Goal: Task Accomplishment & Management: Manage account settings

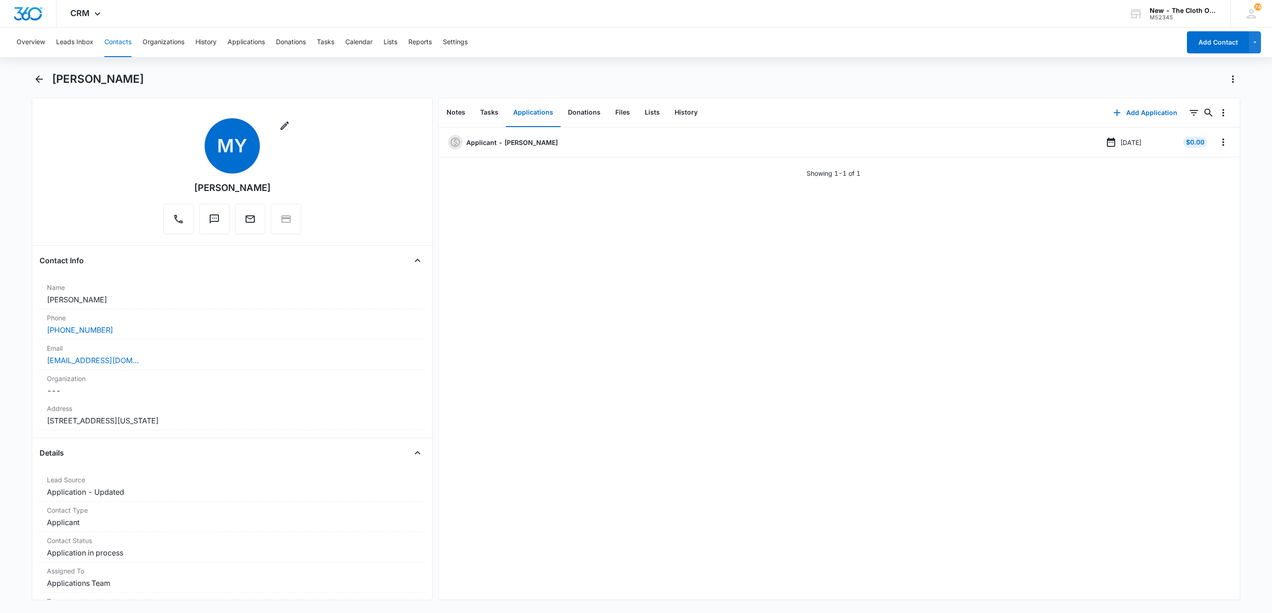
click at [65, 42] on button "Leads Inbox" at bounding box center [74, 42] width 37 height 29
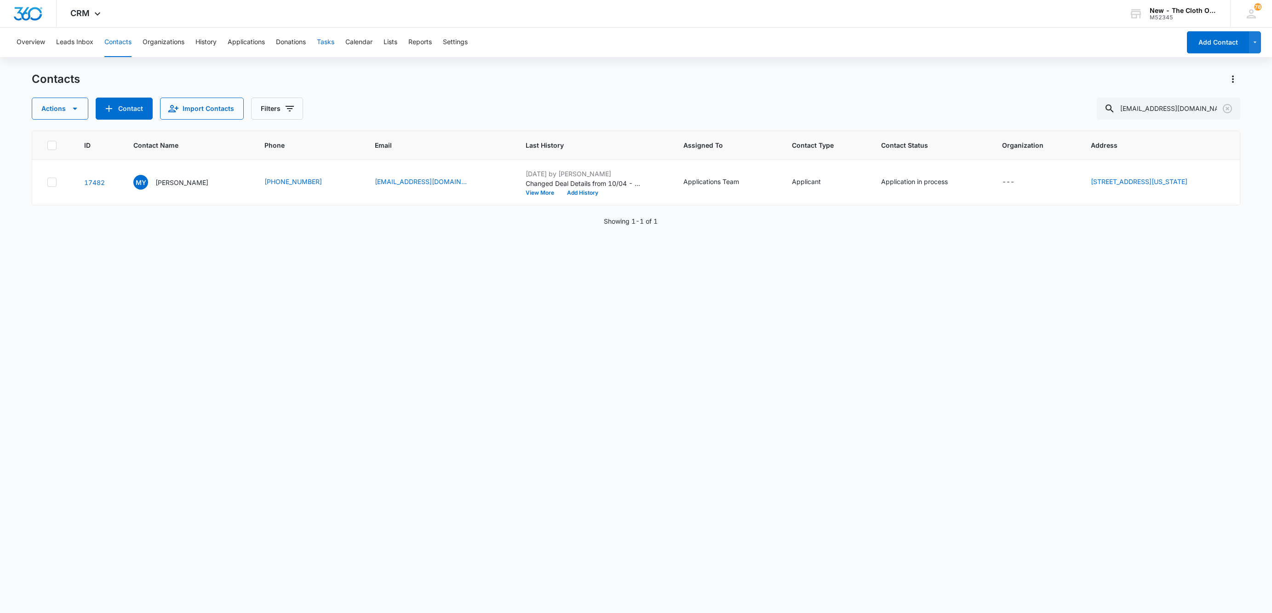
click at [326, 47] on button "Tasks" at bounding box center [325, 42] width 17 height 29
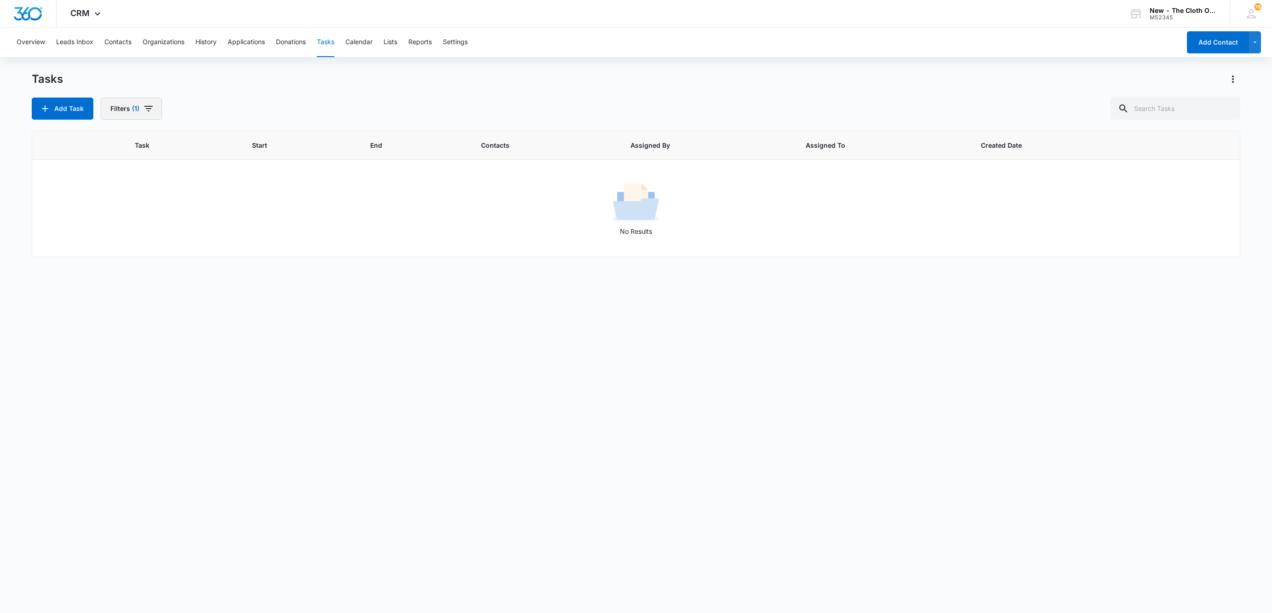
click at [138, 108] on span "(1)" at bounding box center [135, 108] width 7 height 6
click at [205, 247] on button "Clear All" at bounding box center [165, 254] width 106 height 17
click at [1163, 116] on input "text" at bounding box center [1176, 108] width 130 height 22
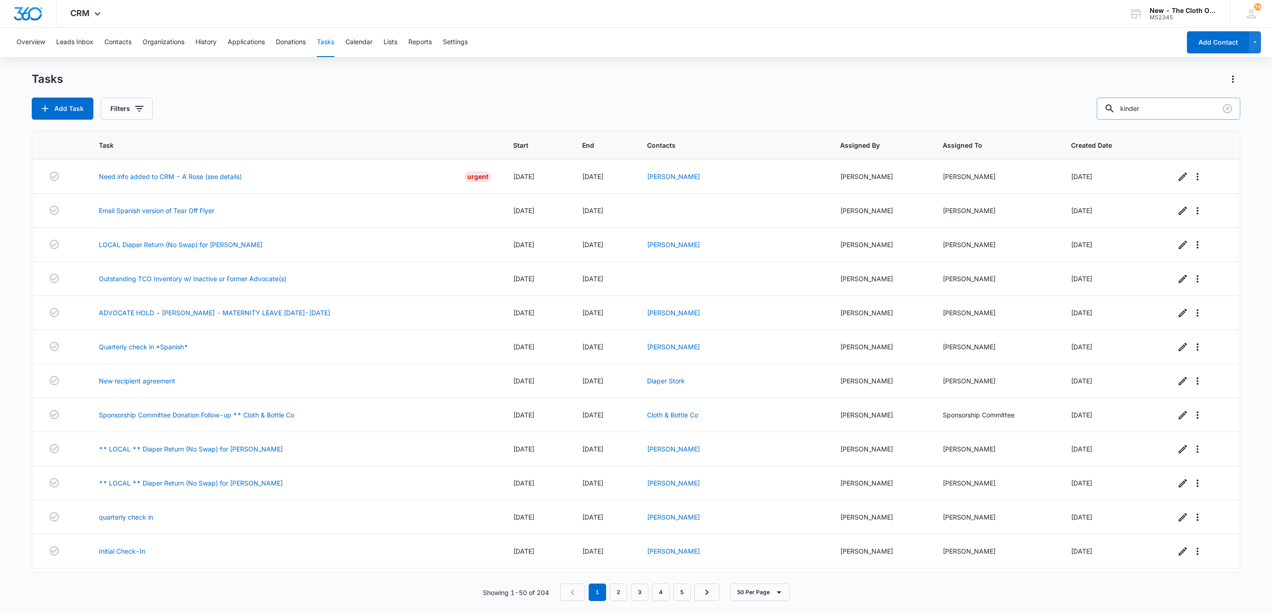
type input "kinder"
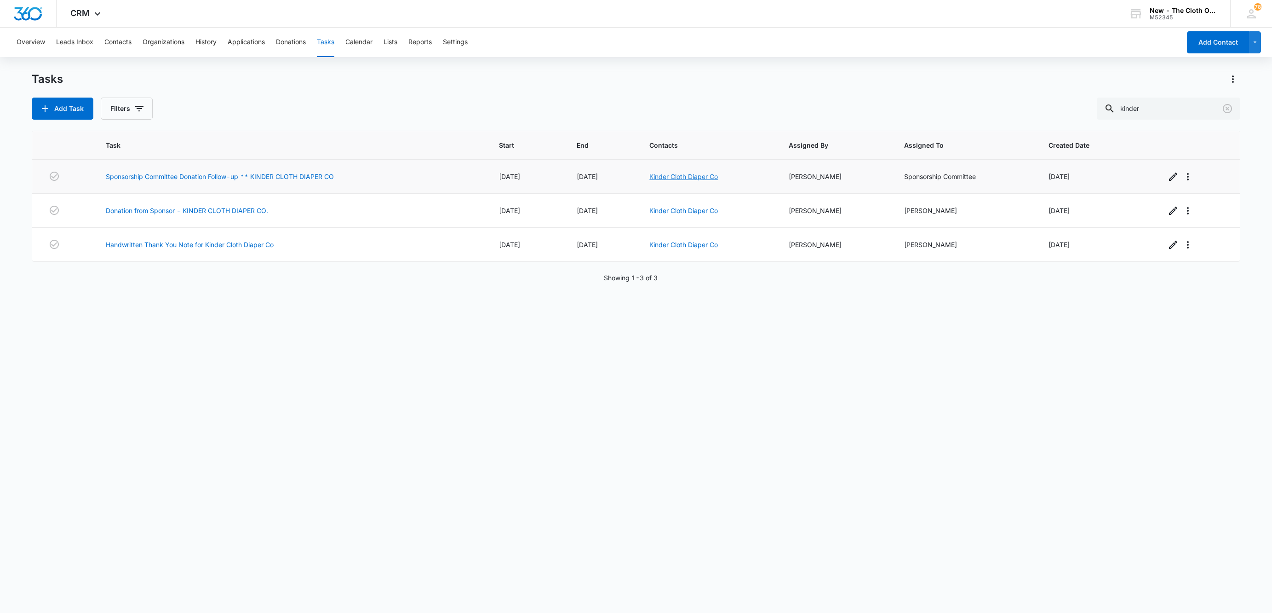
click at [694, 176] on link "Kinder Cloth Diaper Co" at bounding box center [683, 176] width 69 height 8
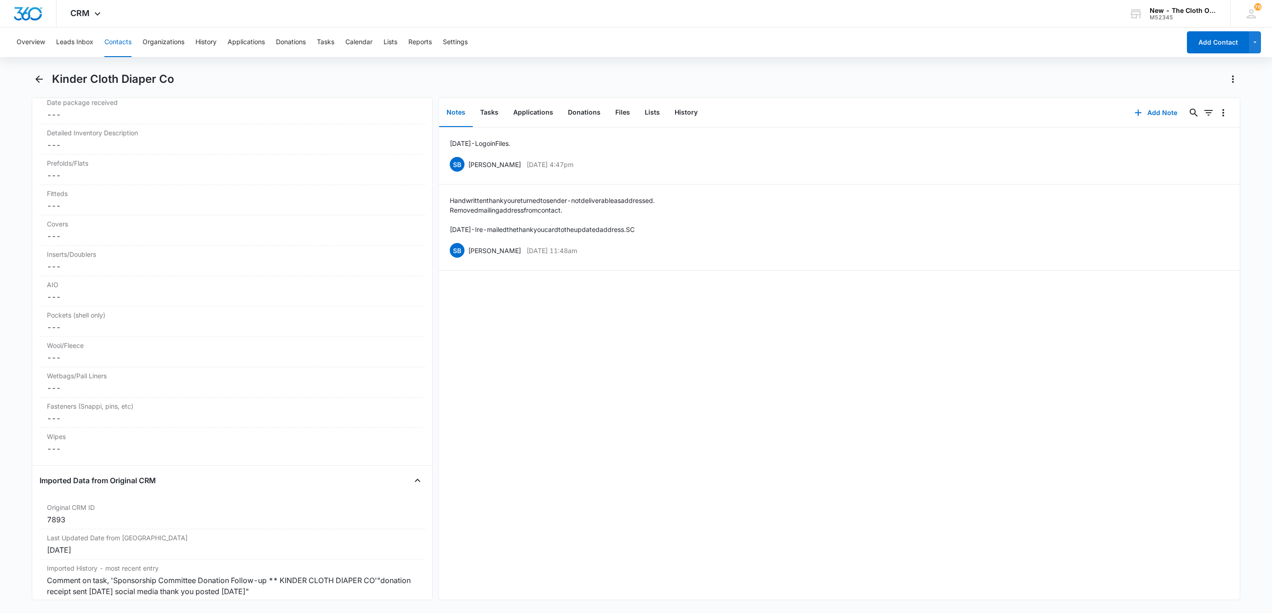
scroll to position [2370, 0]
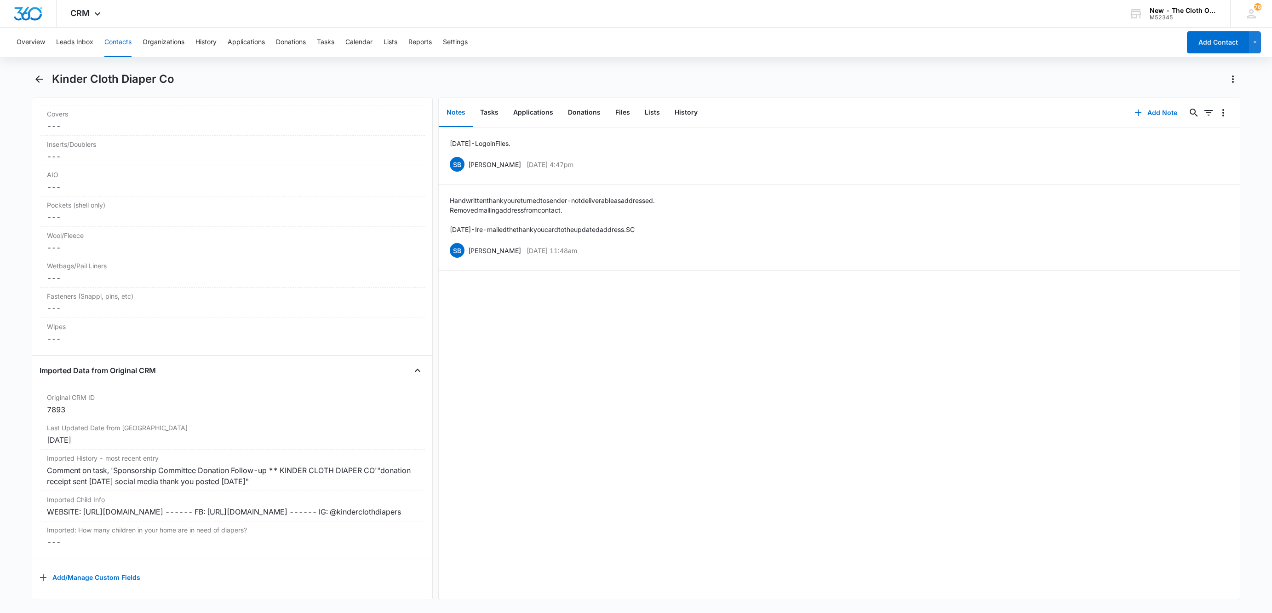
drag, startPoint x: 344, startPoint y: 498, endPoint x: 24, endPoint y: 491, distance: 319.7
click at [24, 491] on main "Kinder Cloth Diaper Co Remove KC Kinder Cloth Diaper Co Contact Info Name Cance…" at bounding box center [636, 341] width 1272 height 539
copy div "WEBSITE: https://www.kinderclothdiapers.com/ ------ FB: https://www.facebook.co…"
click at [1149, 116] on button "Add Note" at bounding box center [1155, 113] width 61 height 22
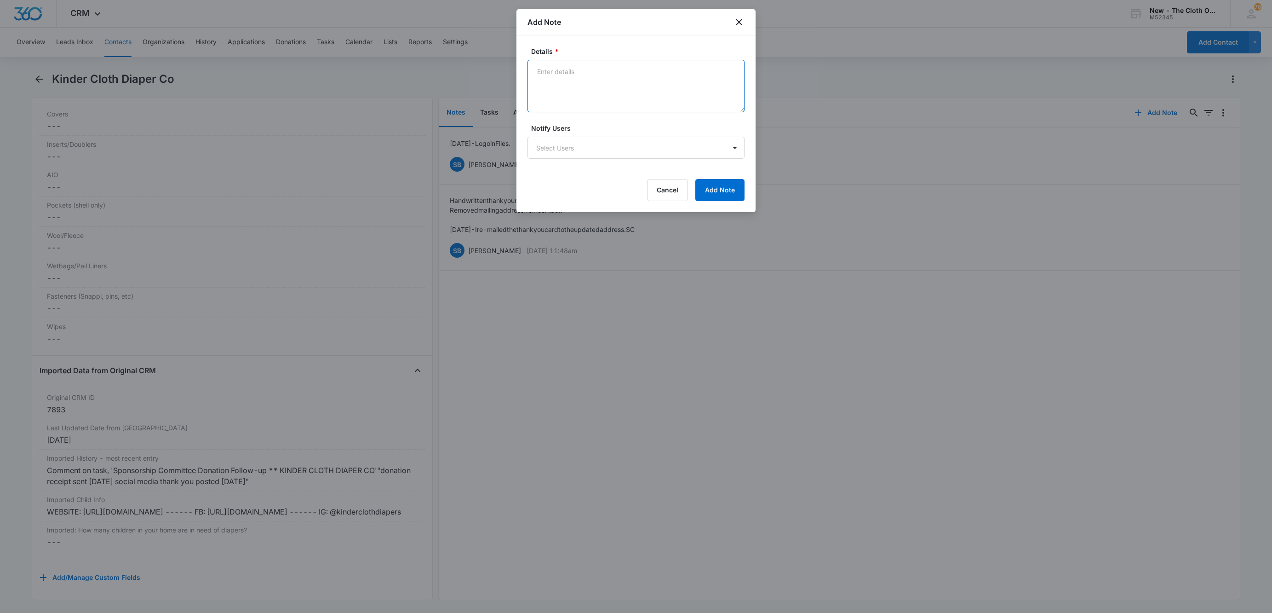
click at [573, 78] on textarea "Details *" at bounding box center [635, 86] width 217 height 52
paste textarea "WEBSITE: https://www.kinderclothdiapers.com/ ------ FB: https://www.facebook.co…"
drag, startPoint x: 683, startPoint y: 71, endPoint x: 708, endPoint y: 76, distance: 25.9
click at [683, 72] on textarea "WEBSITE: https://www.kinderclothdiapers.com/ ------ FB: https://www.facebook.co…" at bounding box center [635, 86] width 217 height 52
click at [694, 84] on textarea "WEBSITE: https://www.kinderclothdiapers.com/ FB: https://www.facebook.com/Kinde…" at bounding box center [635, 86] width 217 height 52
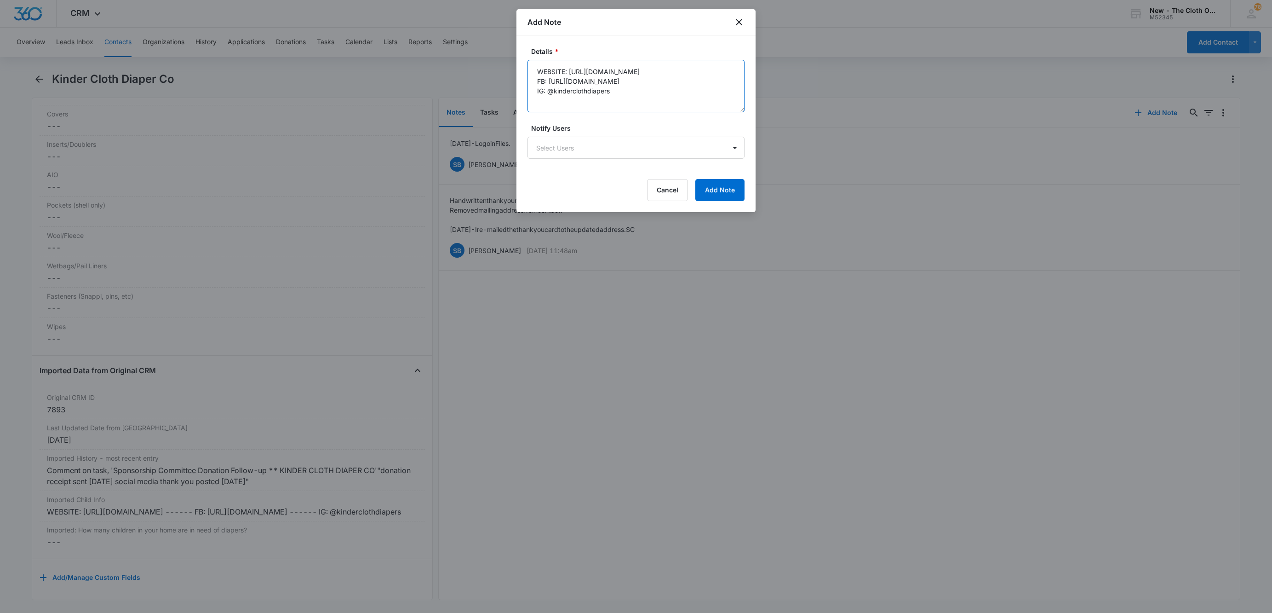
drag, startPoint x: 634, startPoint y: 81, endPoint x: 693, endPoint y: 80, distance: 58.9
click at [693, 80] on textarea "WEBSITE: https://www.kinderclothdiapers.com/ FB: https://www.facebook.com/Kinde…" at bounding box center [635, 86] width 217 height 52
type textarea "WEBSITE: https://www.kinderclothdiapers.com/ FB: https://www.facebook.com/Kinde…"
click at [728, 192] on button "Add Note" at bounding box center [719, 190] width 49 height 22
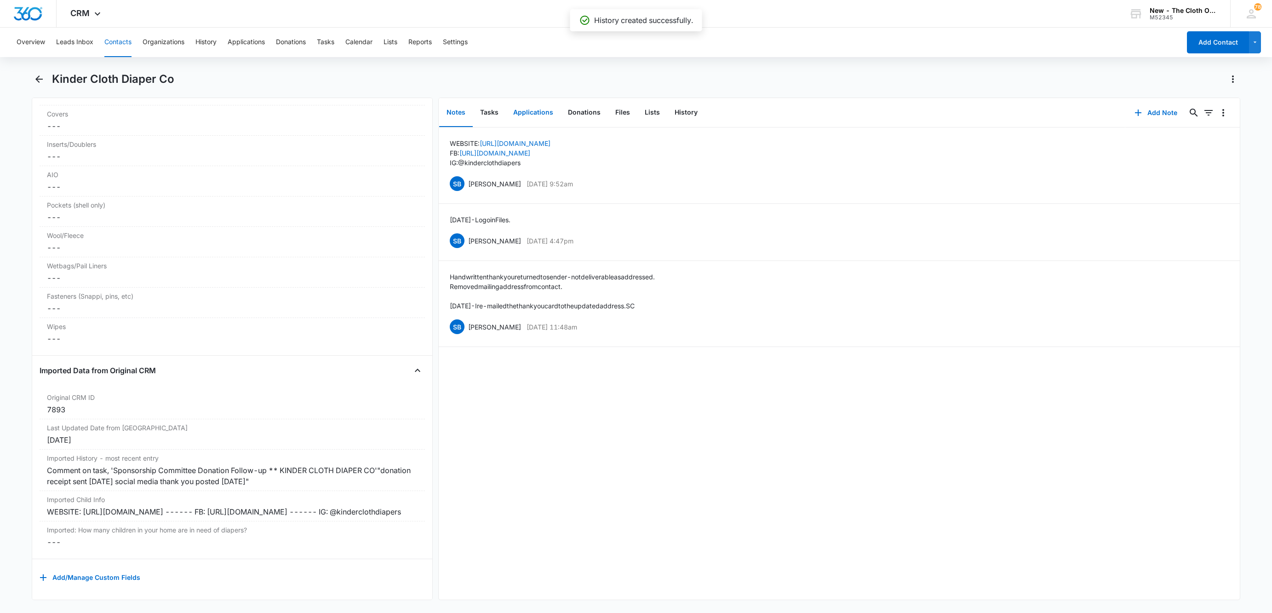
click at [523, 115] on button "Applications" at bounding box center [533, 112] width 55 height 29
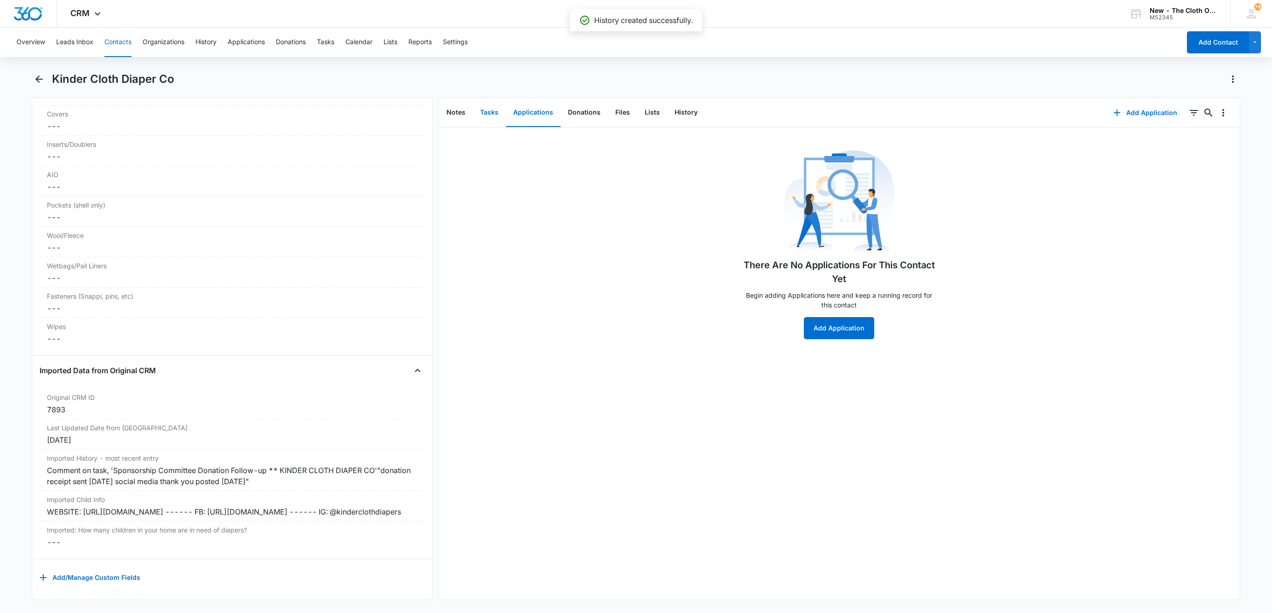
click at [486, 114] on button "Tasks" at bounding box center [489, 112] width 33 height 29
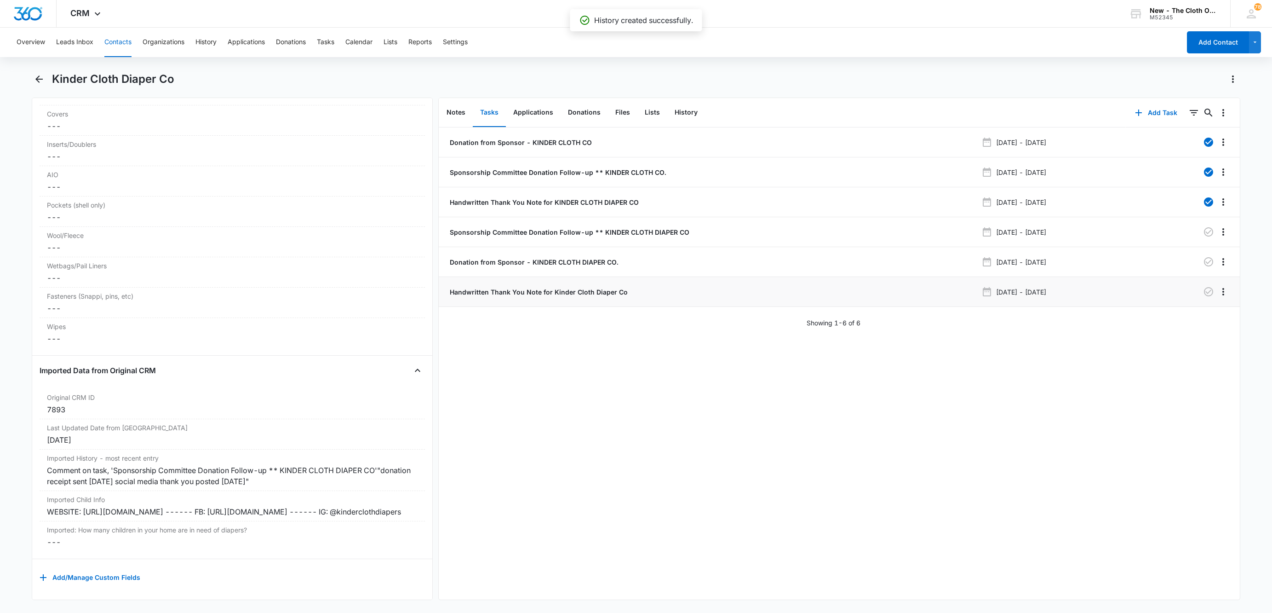
click at [529, 290] on p "Handwritten Thank You Note for Kinder Cloth Diaper Co" at bounding box center [538, 292] width 180 height 10
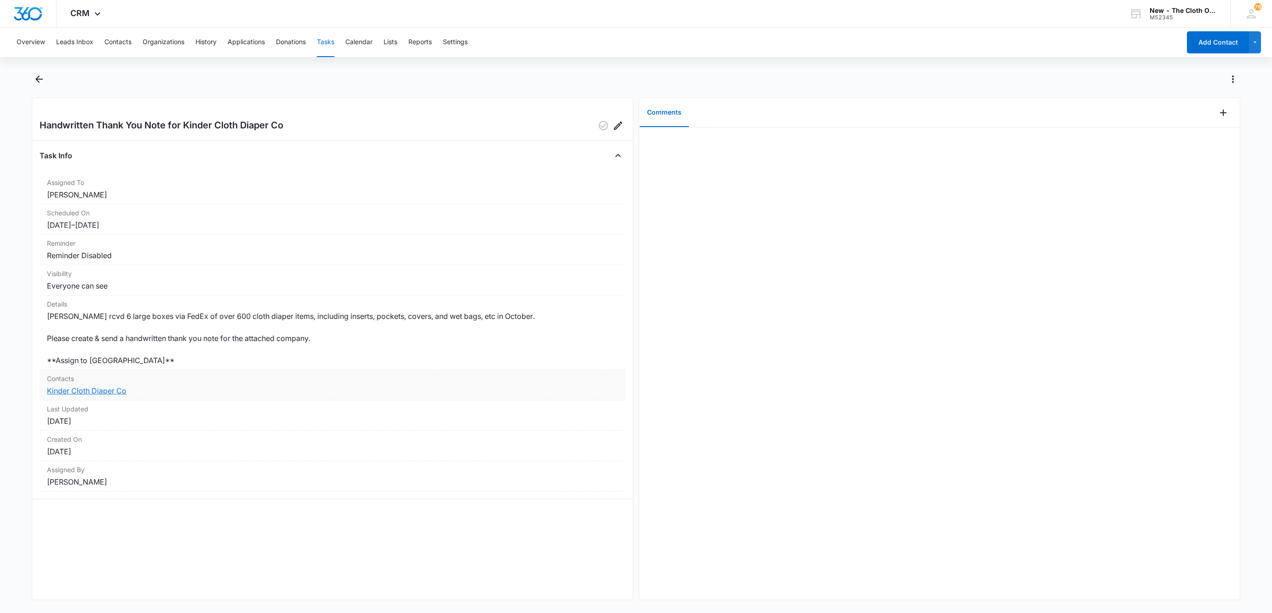
click at [98, 395] on link "Kinder Cloth Diaper Co" at bounding box center [87, 390] width 80 height 9
